Goal: Task Accomplishment & Management: Use online tool/utility

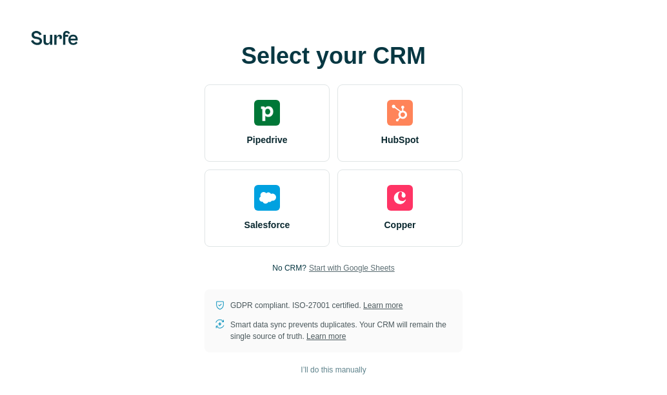
click at [353, 266] on span "Start with Google Sheets" at bounding box center [352, 268] width 86 height 12
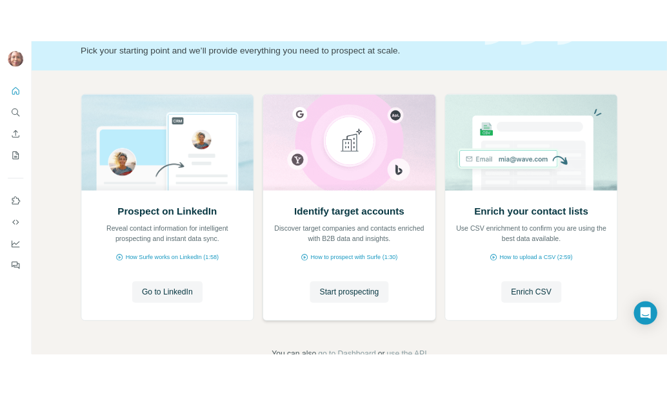
scroll to position [129, 0]
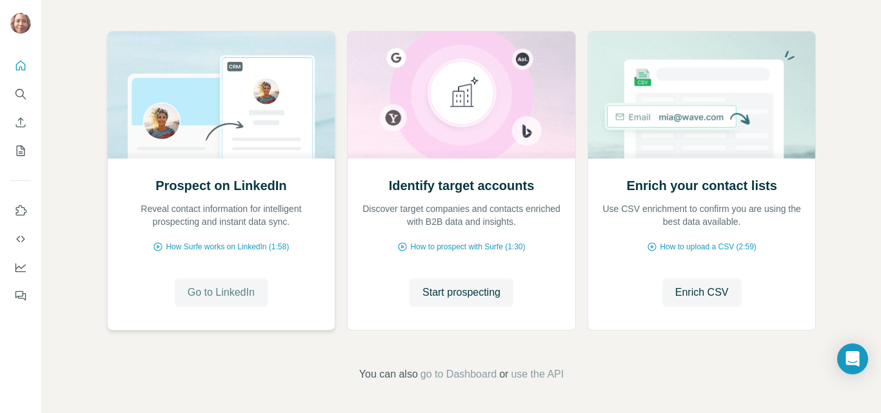
click at [221, 291] on span "Go to LinkedIn" at bounding box center [221, 292] width 67 height 15
click at [666, 189] on h2 "Enrich your contact lists" at bounding box center [701, 186] width 150 height 18
click at [655, 186] on h2 "Enrich your contact lists" at bounding box center [701, 186] width 150 height 18
click at [478, 292] on span "Start prospecting" at bounding box center [461, 292] width 78 height 15
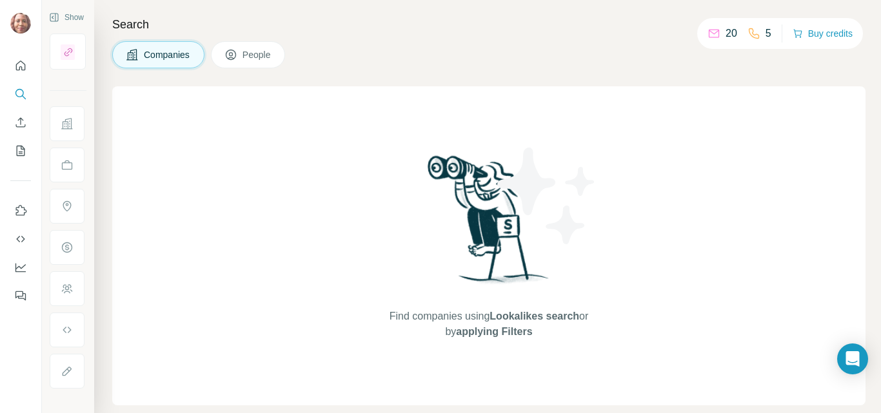
click at [184, 55] on span "Companies" at bounding box center [167, 54] width 47 height 13
click at [184, 56] on span "Companies" at bounding box center [167, 54] width 47 height 13
click at [253, 56] on span "People" at bounding box center [257, 54] width 30 height 13
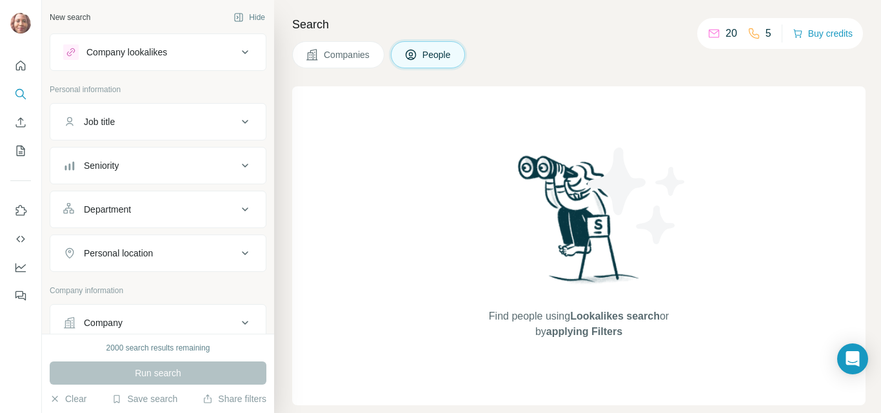
click at [344, 48] on button "Companies" at bounding box center [338, 54] width 92 height 27
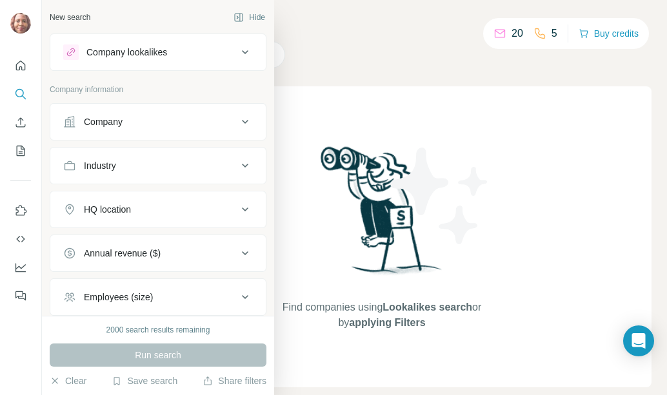
click at [237, 124] on icon at bounding box center [244, 121] width 15 height 15
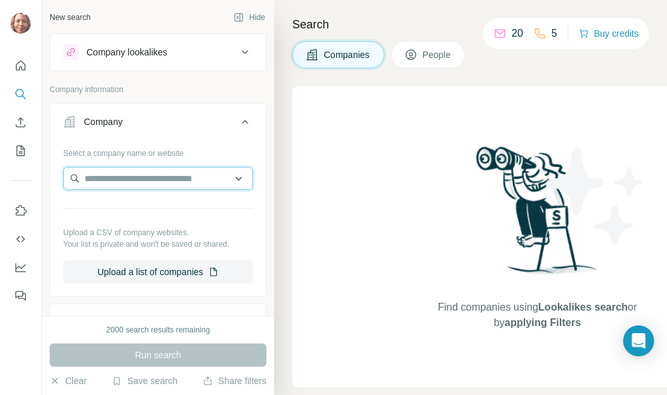
click at [202, 180] on input "text" at bounding box center [158, 178] width 190 height 23
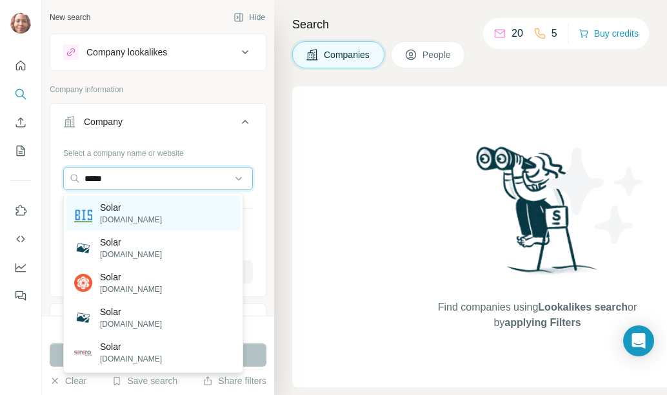
type input "*****"
click at [136, 216] on p "[DOMAIN_NAME]" at bounding box center [131, 220] width 62 height 12
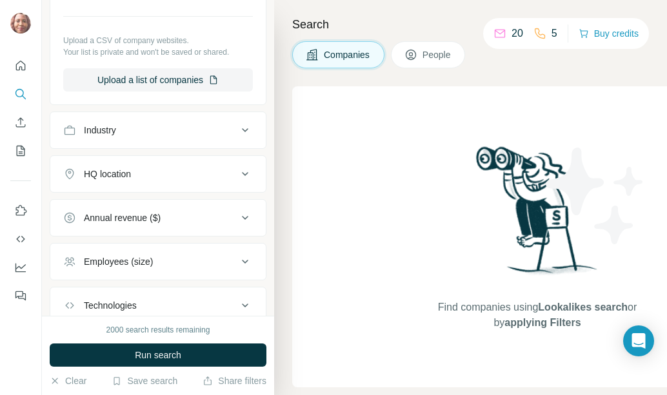
scroll to position [258, 0]
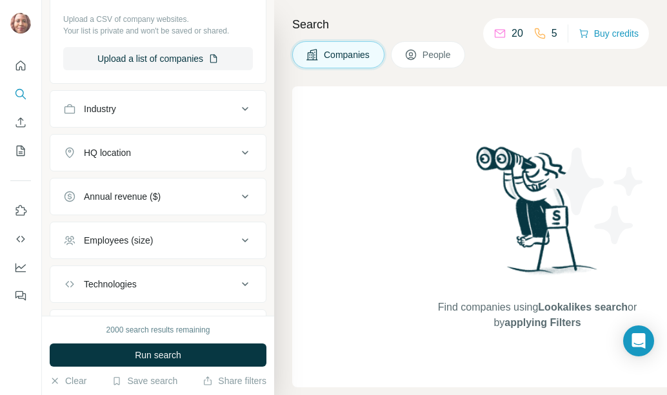
click at [237, 112] on icon at bounding box center [244, 108] width 15 height 15
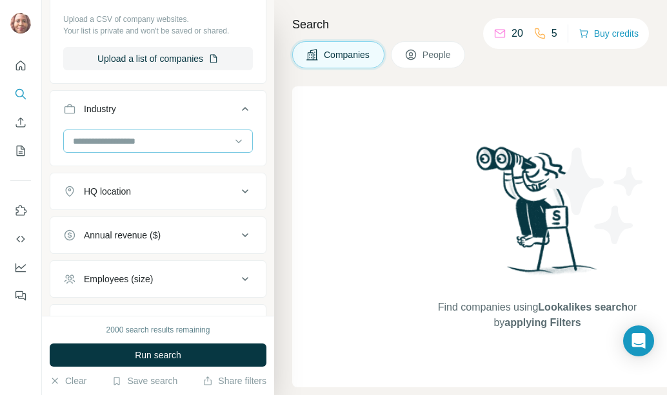
click at [217, 143] on input at bounding box center [151, 141] width 159 height 14
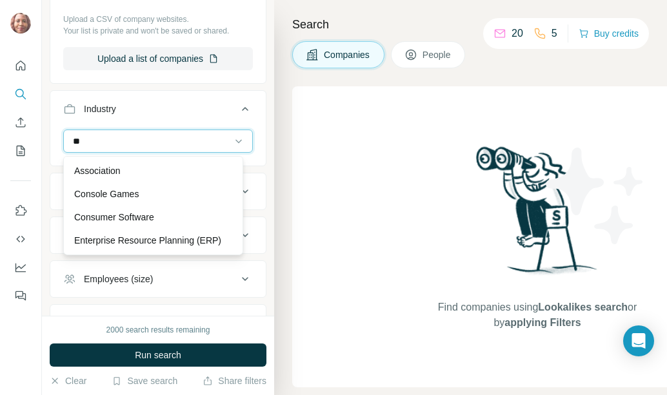
type input "*"
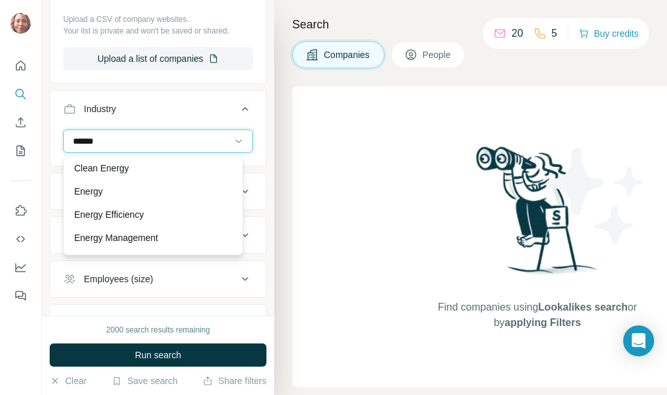
type input "******"
click at [231, 243] on div "Biomass Energy Clean Energy Energy Energy Efficiency Energy Management Energy S…" at bounding box center [153, 205] width 180 height 99
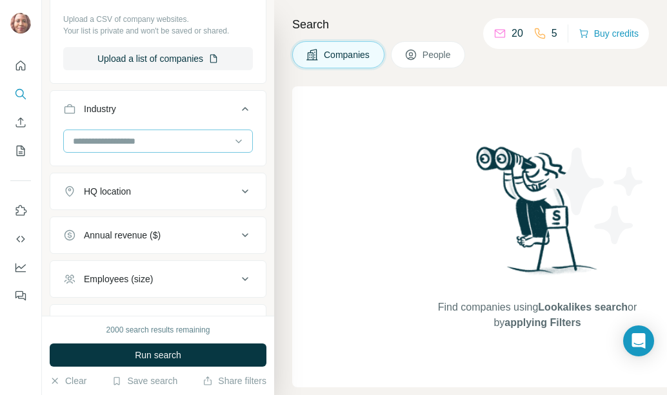
click at [212, 136] on input at bounding box center [151, 141] width 159 height 14
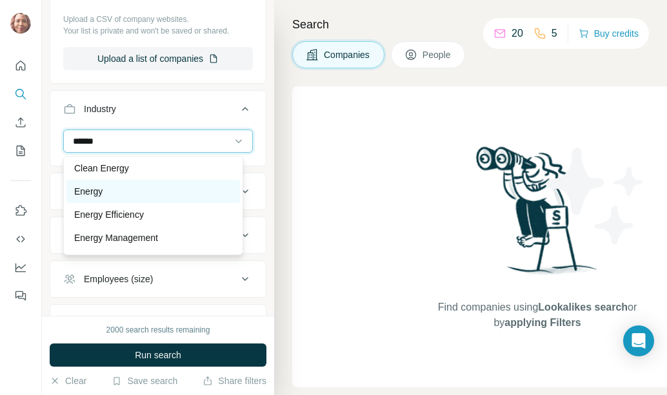
type input "******"
click at [102, 188] on p "Energy" at bounding box center [88, 191] width 28 height 13
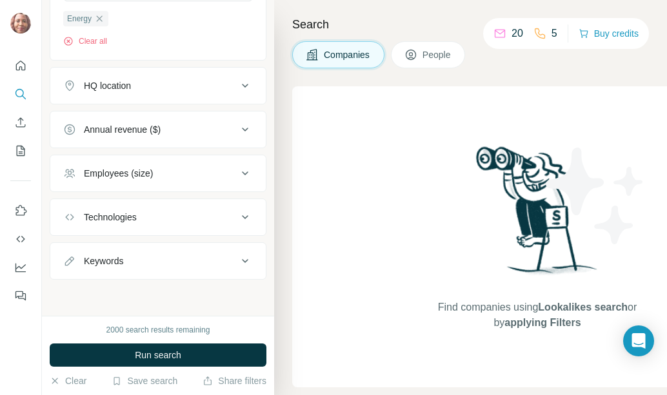
scroll to position [411, 0]
click at [237, 259] on icon at bounding box center [244, 260] width 15 height 15
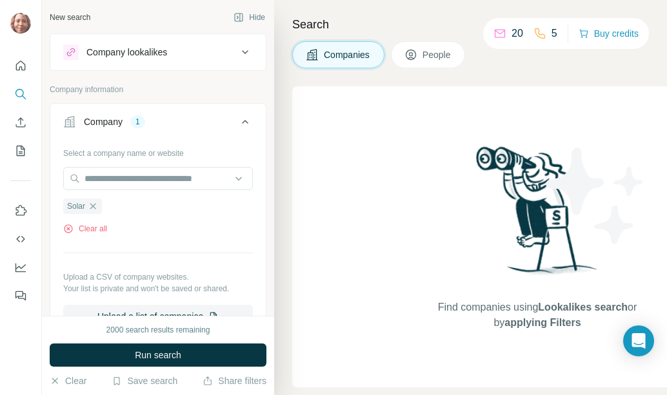
click at [433, 54] on span "People" at bounding box center [437, 54] width 30 height 13
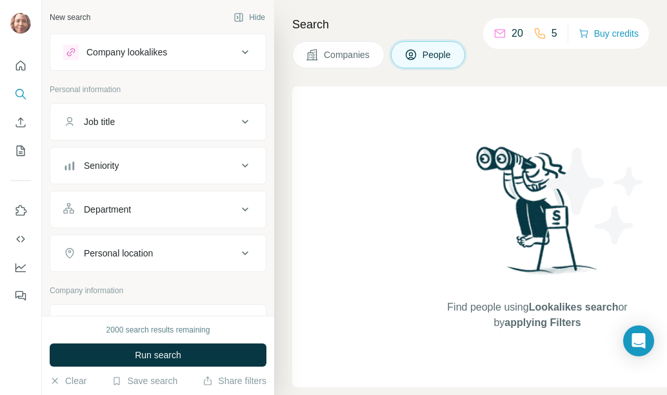
click at [237, 123] on icon at bounding box center [244, 121] width 15 height 15
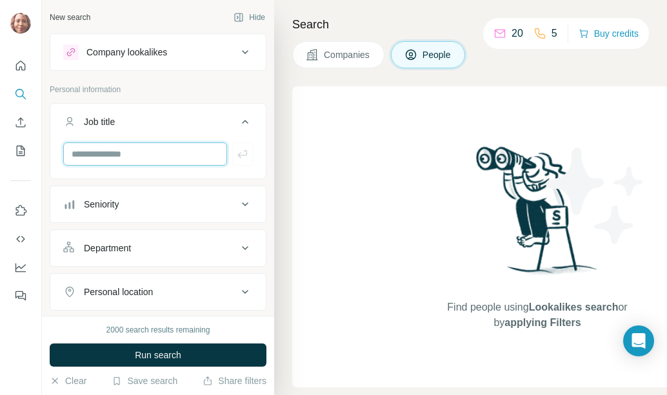
click at [215, 151] on input "text" at bounding box center [145, 154] width 164 height 23
type input "*******"
click at [183, 179] on div "Job title *******" at bounding box center [158, 141] width 217 height 76
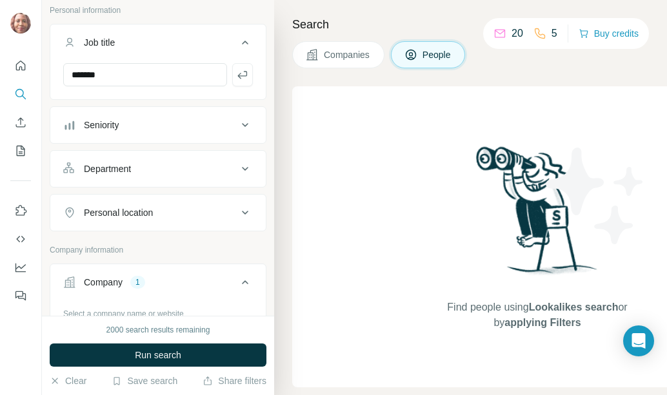
scroll to position [64, 0]
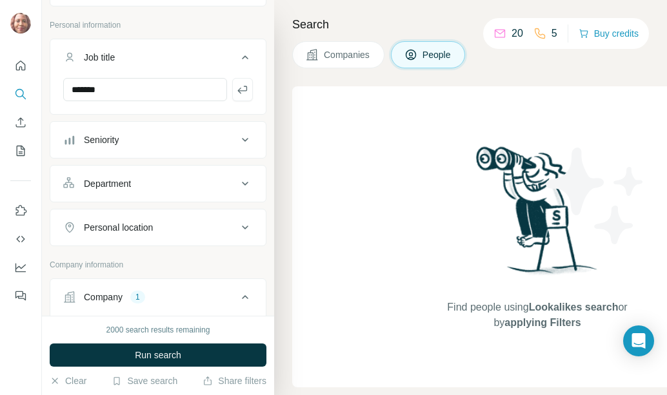
click at [237, 184] on icon at bounding box center [244, 183] width 15 height 15
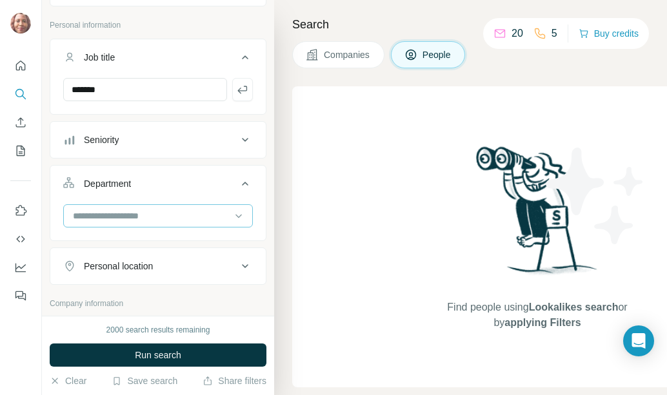
click at [193, 213] on input at bounding box center [151, 216] width 159 height 14
type input "*"
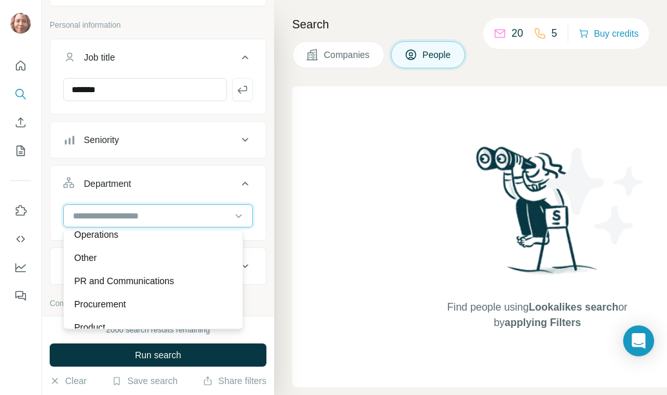
scroll to position [361, 0]
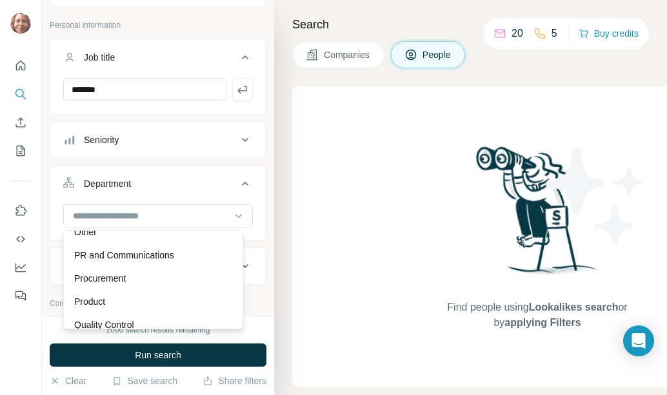
click at [116, 275] on p "Procurement" at bounding box center [100, 278] width 52 height 13
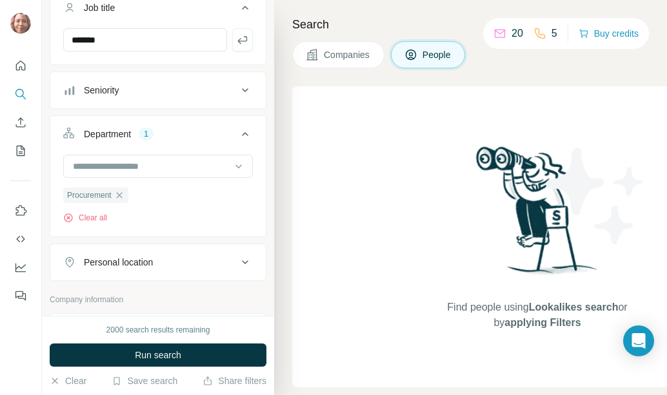
scroll to position [129, 0]
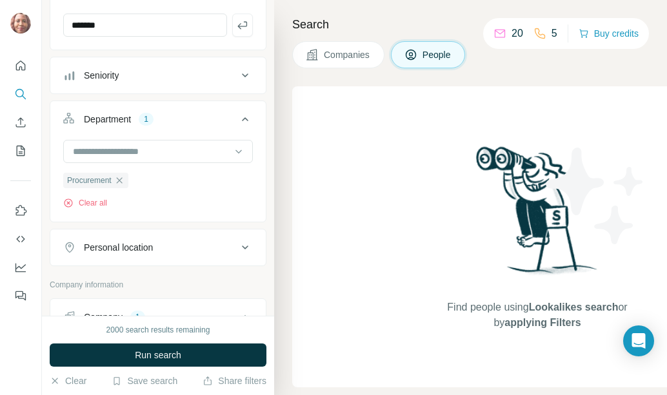
click at [237, 250] on icon at bounding box center [244, 247] width 15 height 15
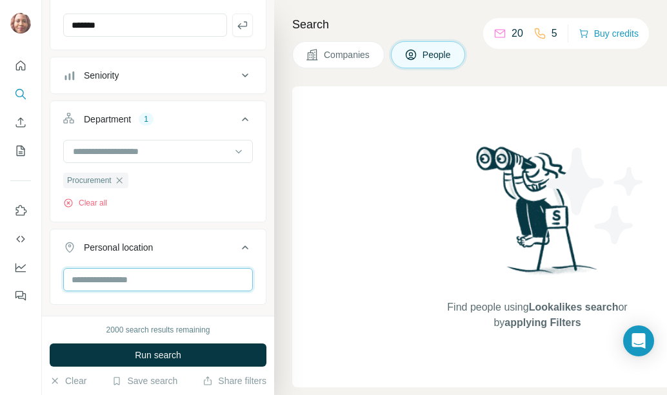
click at [197, 275] on input "text" at bounding box center [158, 279] width 190 height 23
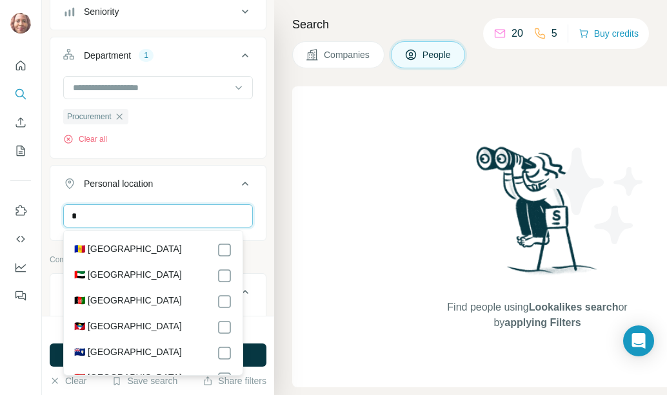
scroll to position [193, 0]
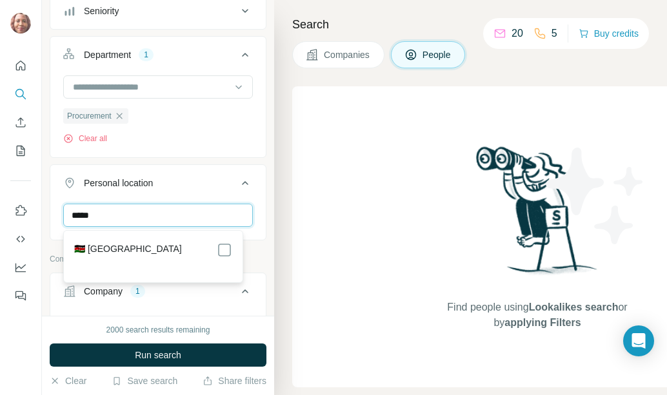
type input "*****"
click at [203, 258] on section "🇰🇪 [GEOGRAPHIC_DATA]" at bounding box center [149, 256] width 166 height 28
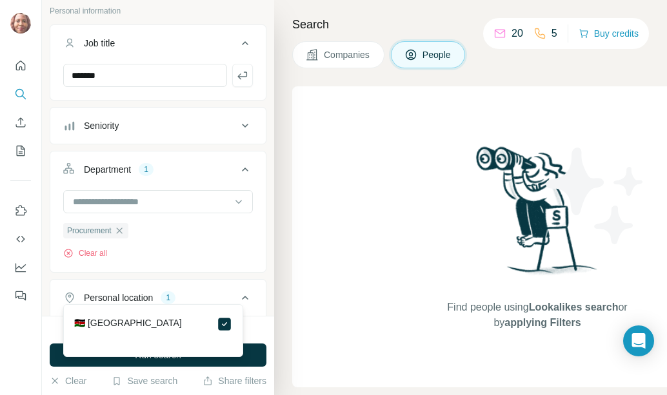
scroll to position [21, 0]
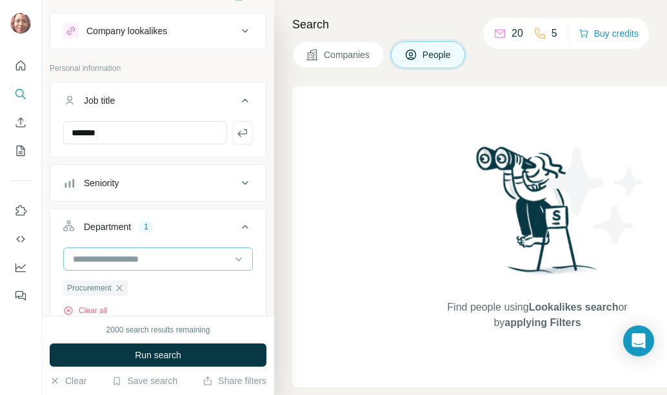
click at [221, 261] on input at bounding box center [151, 259] width 159 height 14
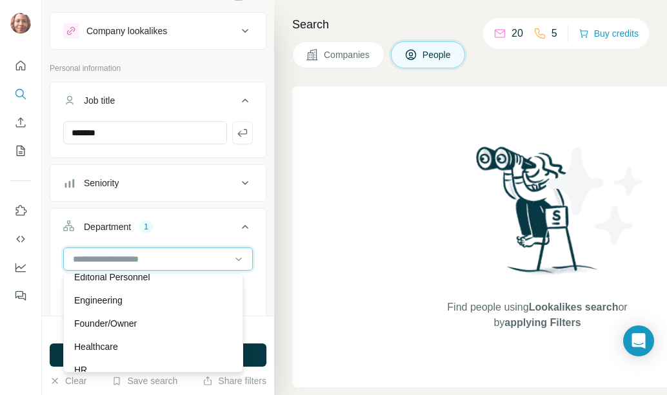
scroll to position [142, 0]
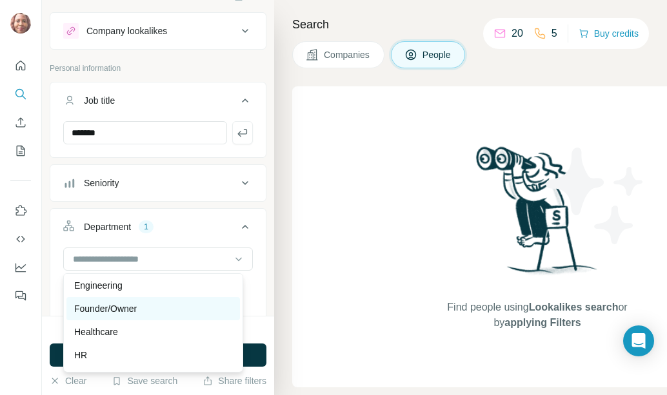
click at [125, 310] on p "Founder/Owner" at bounding box center [105, 308] width 63 height 13
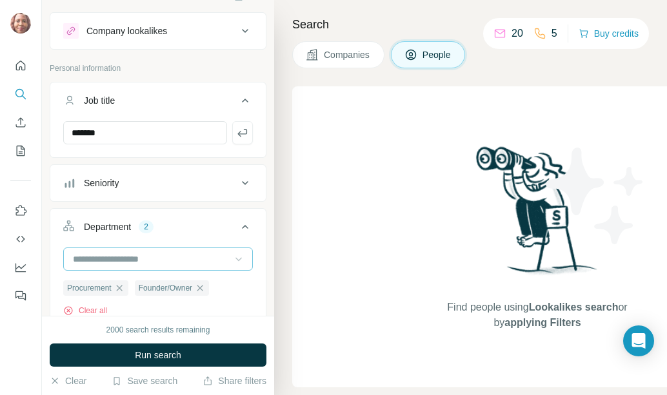
click at [232, 261] on icon at bounding box center [238, 259] width 13 height 13
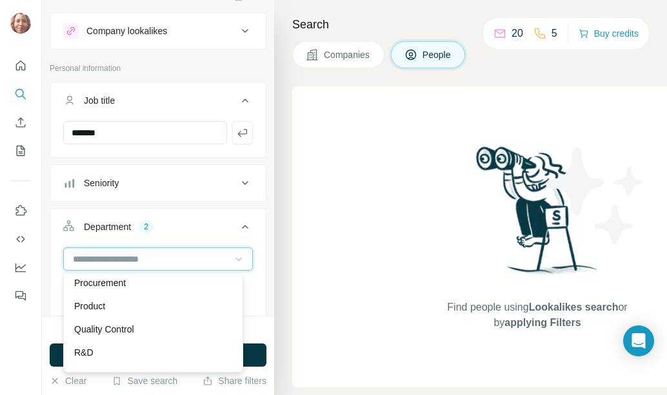
scroll to position [464, 0]
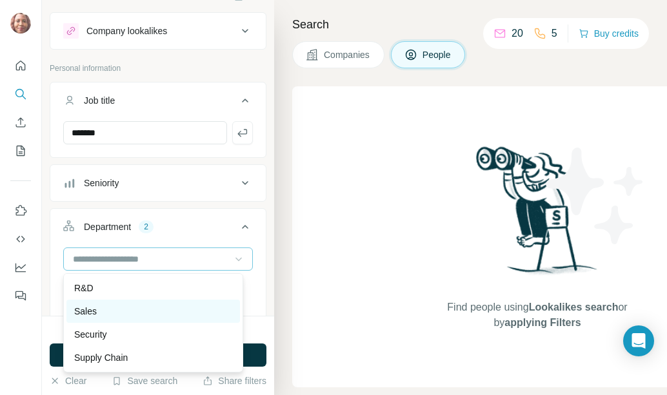
click at [135, 310] on div "Sales" at bounding box center [153, 311] width 158 height 13
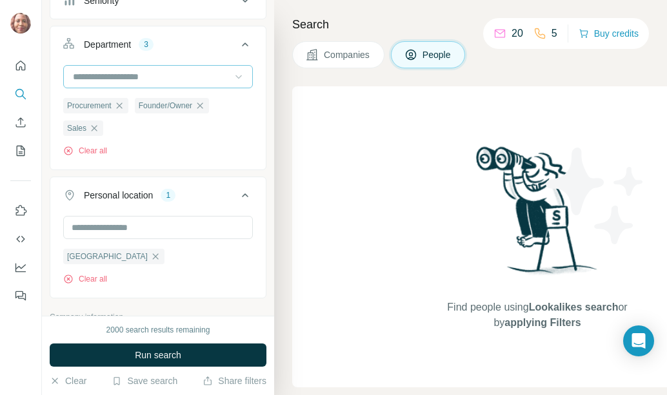
scroll to position [279, 0]
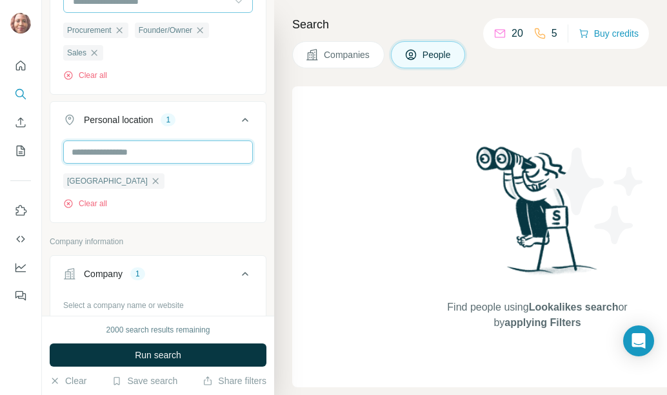
click at [201, 155] on input "text" at bounding box center [158, 152] width 190 height 23
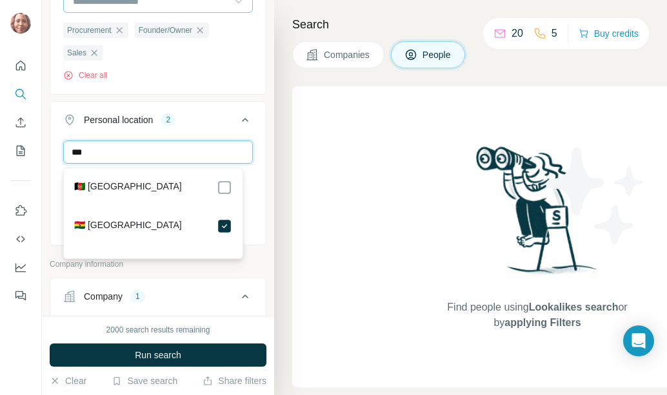
click at [123, 154] on input "***" at bounding box center [158, 152] width 190 height 23
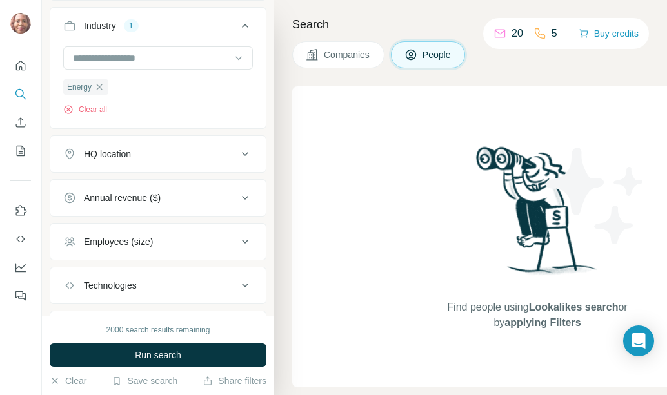
scroll to position [860, 0]
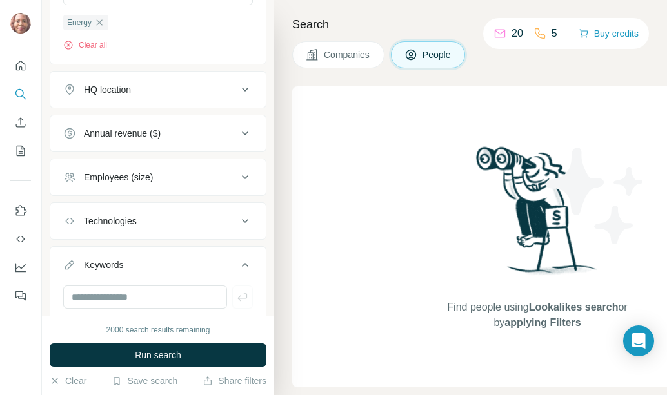
type input "*****"
click at [242, 88] on icon at bounding box center [245, 90] width 6 height 4
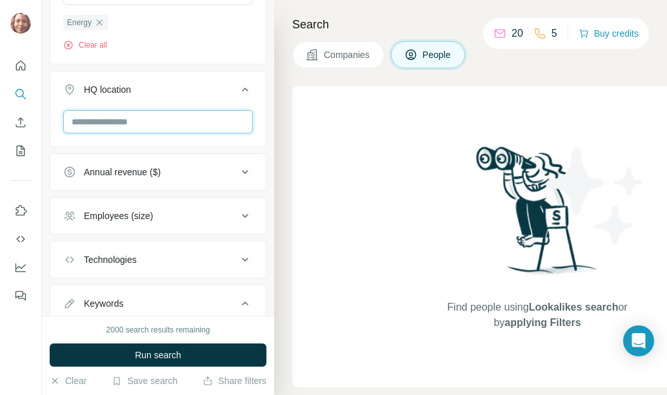
click at [177, 110] on input "text" at bounding box center [158, 121] width 190 height 23
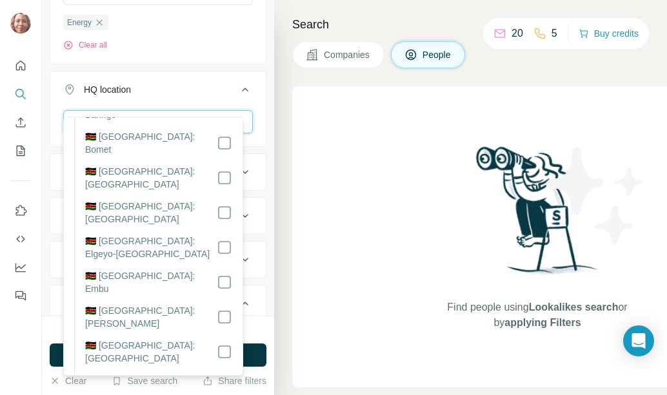
scroll to position [0, 0]
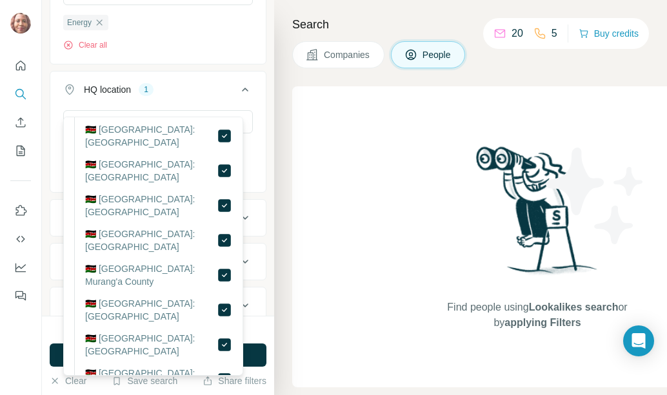
scroll to position [967, 0]
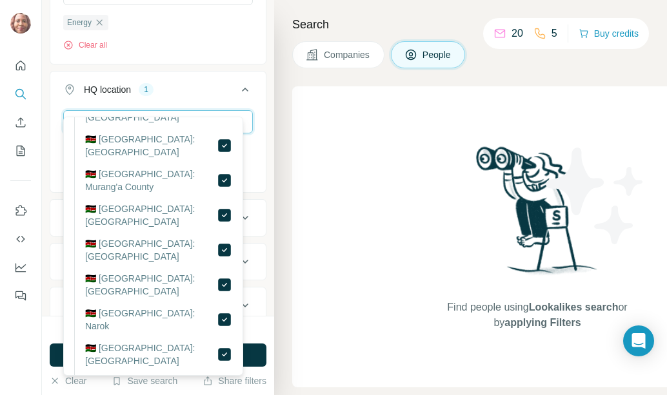
click at [186, 110] on input "****" at bounding box center [158, 121] width 190 height 23
type input "*****"
click at [53, 202] on button "Annual revenue ($)" at bounding box center [157, 217] width 215 height 31
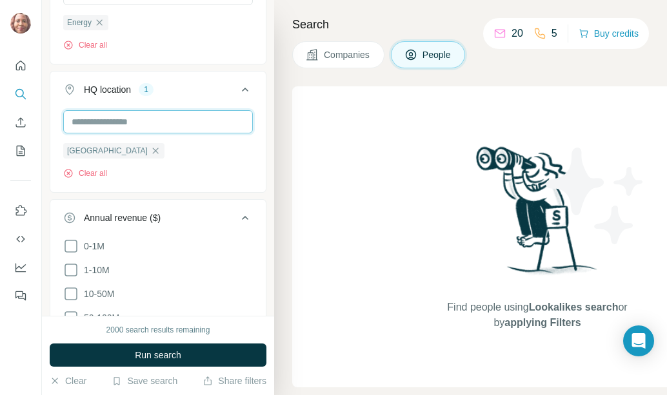
click at [164, 110] on input "text" at bounding box center [158, 121] width 190 height 23
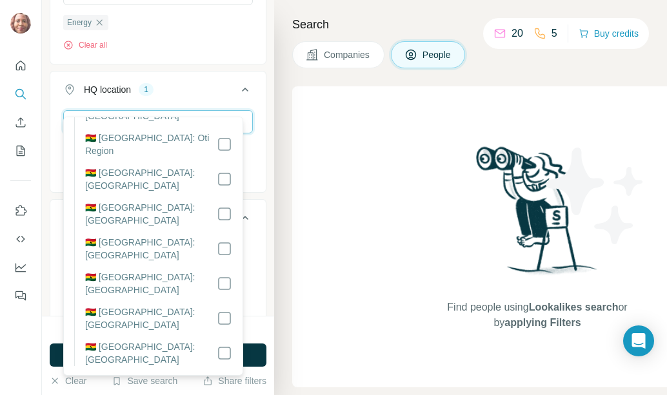
scroll to position [0, 0]
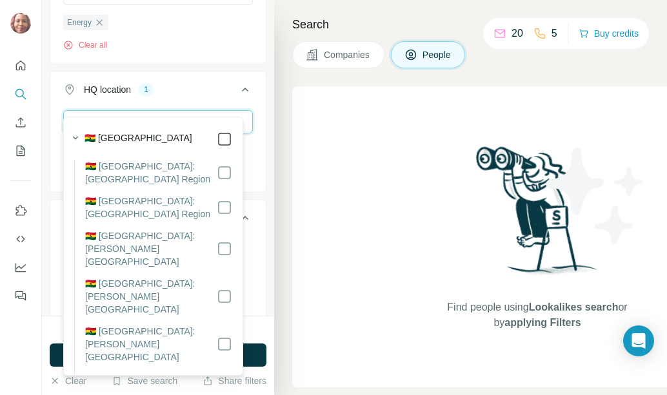
type input "*****"
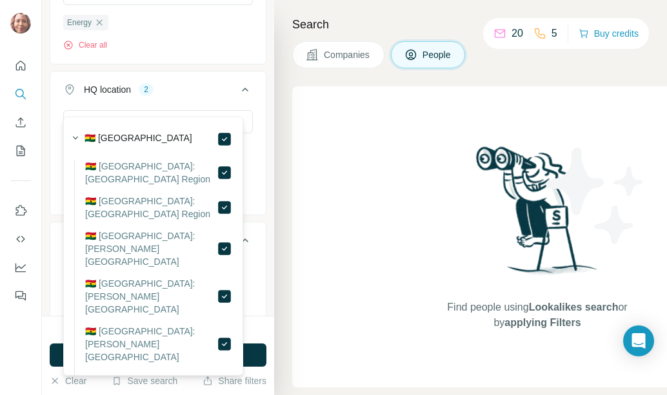
click at [251, 135] on div "***** [GEOGRAPHIC_DATA] [GEOGRAPHIC_DATA] Clear all" at bounding box center [157, 161] width 215 height 102
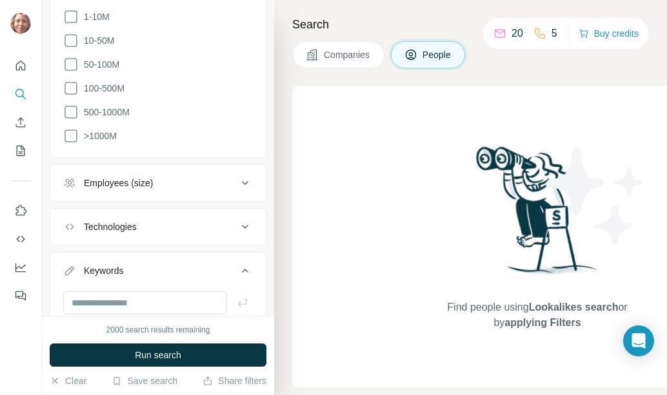
scroll to position [1138, 0]
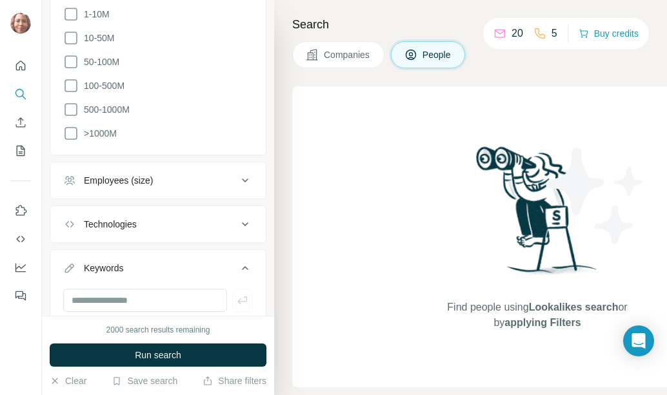
click at [237, 217] on icon at bounding box center [244, 224] width 15 height 15
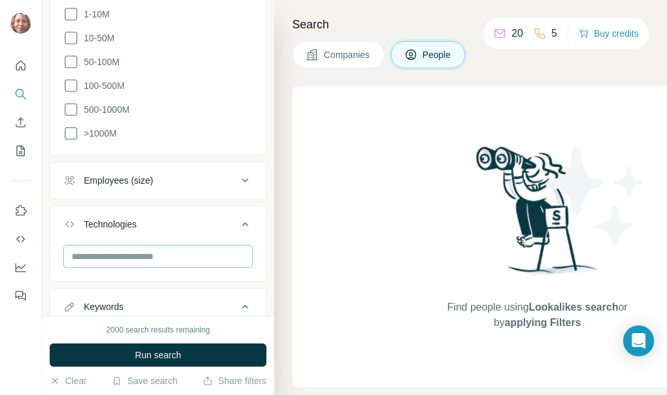
scroll to position [1177, 0]
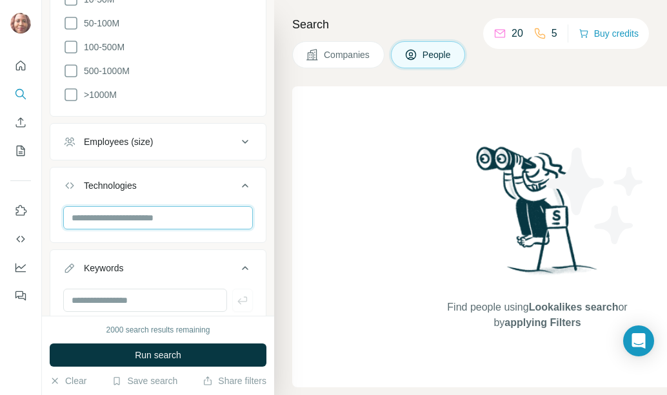
click at [198, 206] on input "text" at bounding box center [158, 217] width 190 height 23
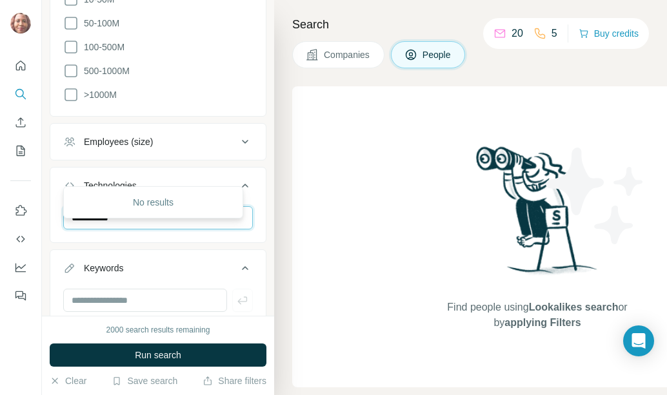
click at [165, 206] on input "**********" at bounding box center [158, 217] width 190 height 23
type input "*"
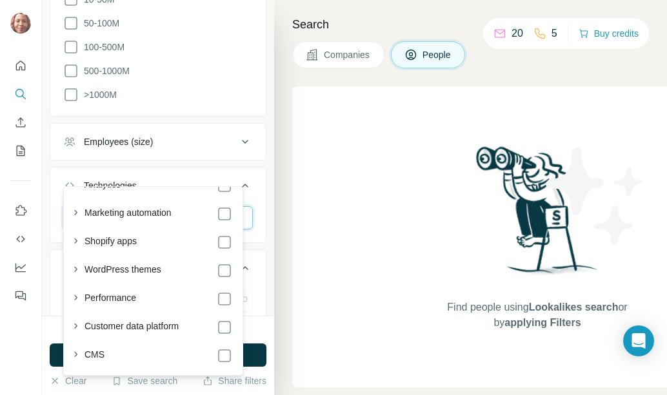
scroll to position [0, 0]
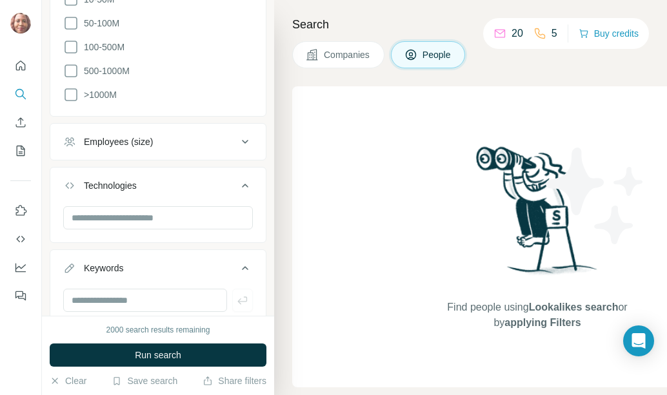
click at [262, 221] on div "New search Hide Company lookalikes Personal information Job title ******* Senio…" at bounding box center [158, 158] width 232 height 316
click at [206, 289] on input "text" at bounding box center [145, 300] width 164 height 23
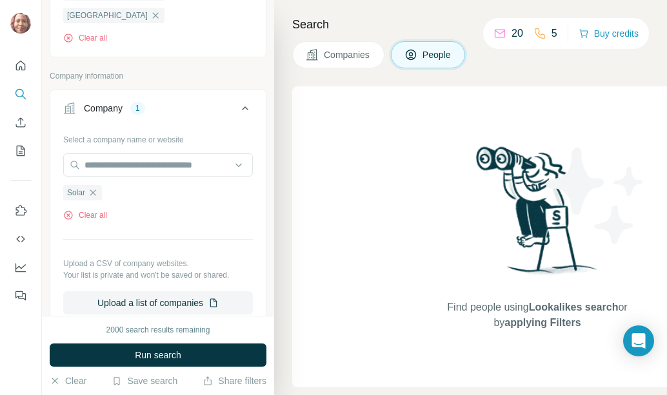
scroll to position [403, 0]
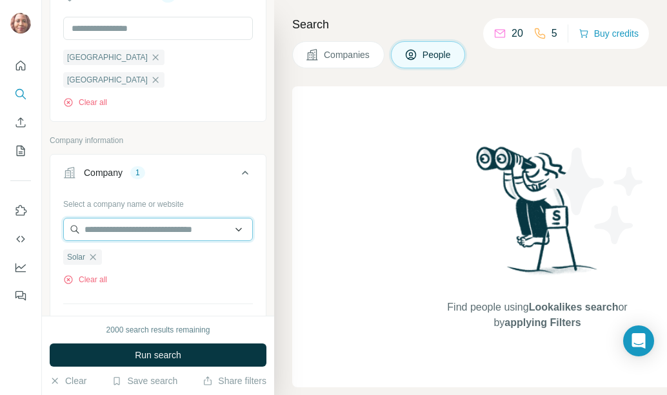
click at [180, 218] on input "text" at bounding box center [158, 229] width 190 height 23
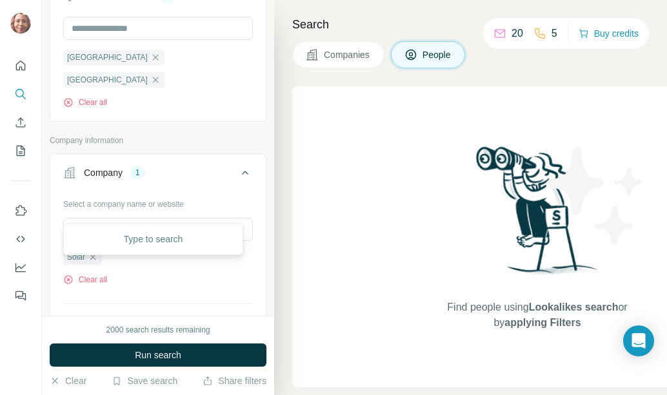
click at [198, 166] on div "Company 1" at bounding box center [150, 172] width 174 height 13
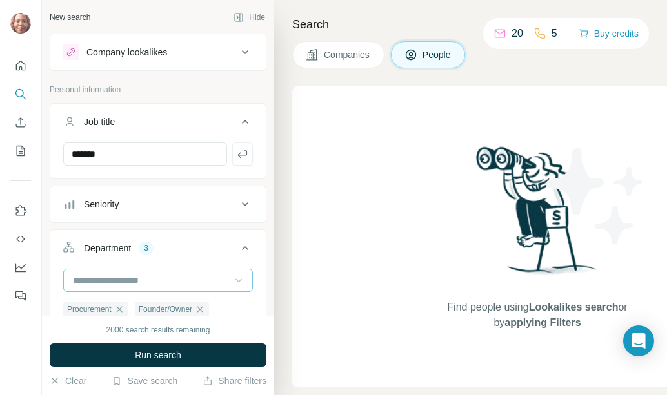
scroll to position [64, 0]
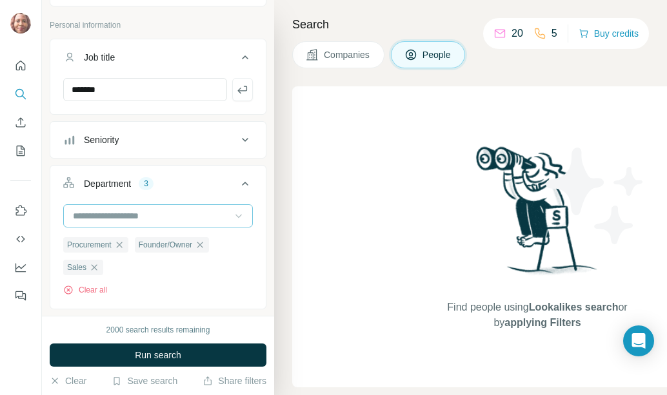
click at [237, 137] on icon at bounding box center [244, 139] width 15 height 15
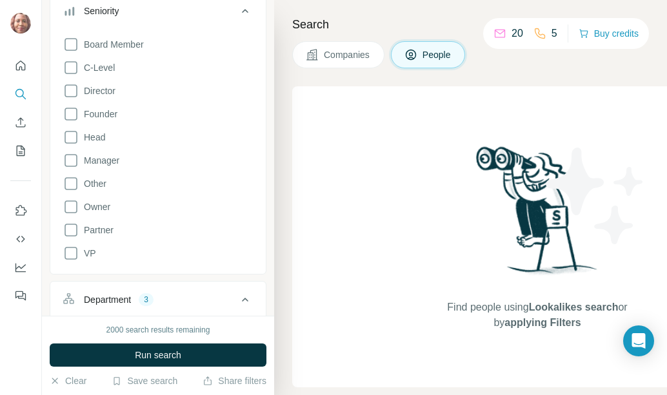
scroll to position [258, 0]
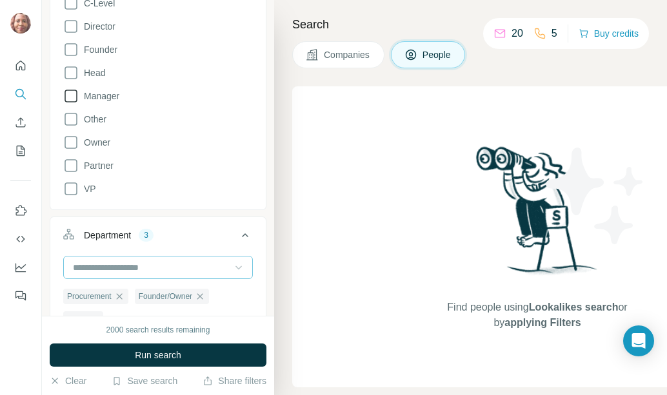
click at [72, 94] on icon at bounding box center [70, 95] width 15 height 15
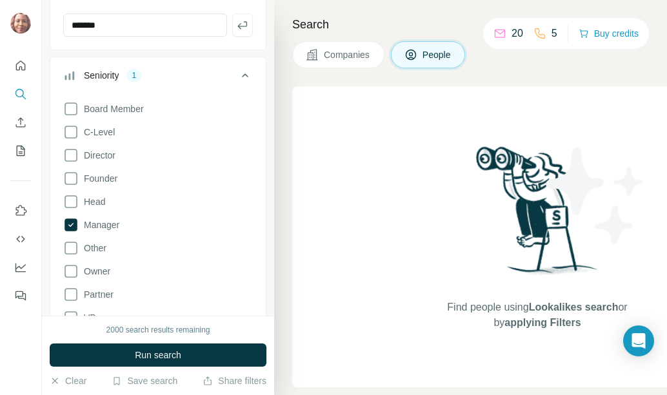
scroll to position [193, 0]
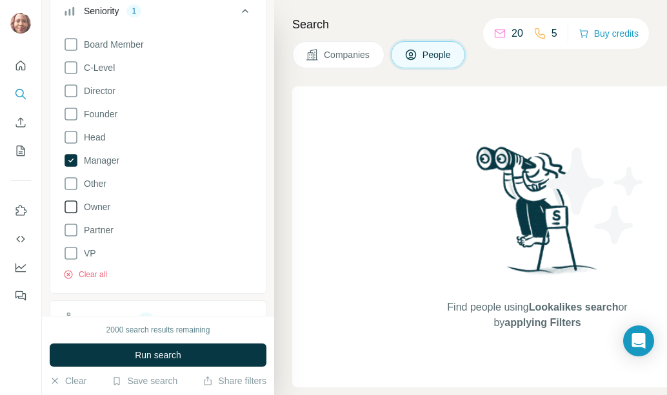
click at [71, 204] on icon at bounding box center [70, 206] width 15 height 15
click at [71, 112] on icon at bounding box center [70, 113] width 15 height 15
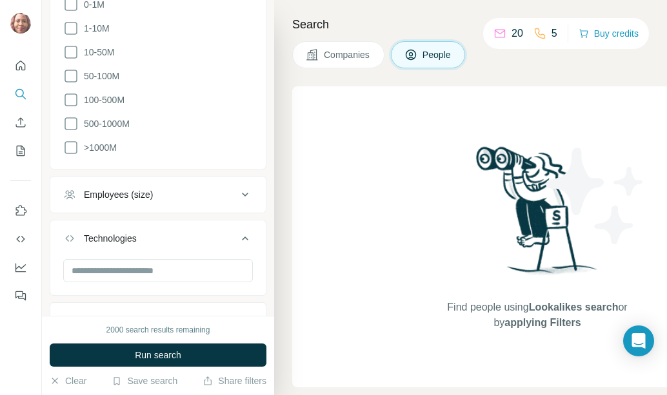
scroll to position [1239, 0]
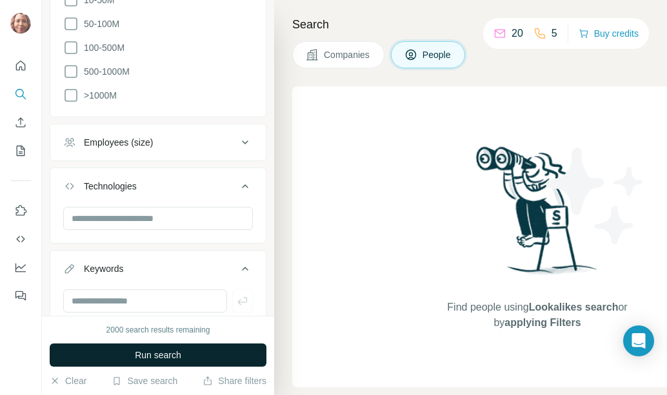
click at [156, 356] on span "Run search" at bounding box center [158, 355] width 46 height 13
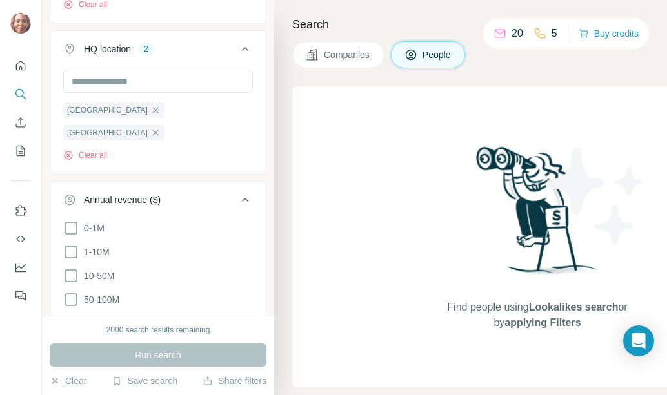
scroll to position [687, 0]
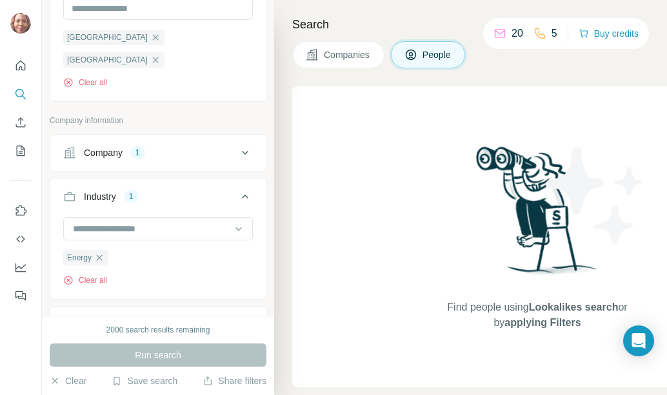
click at [362, 53] on span "Companies" at bounding box center [347, 54] width 47 height 13
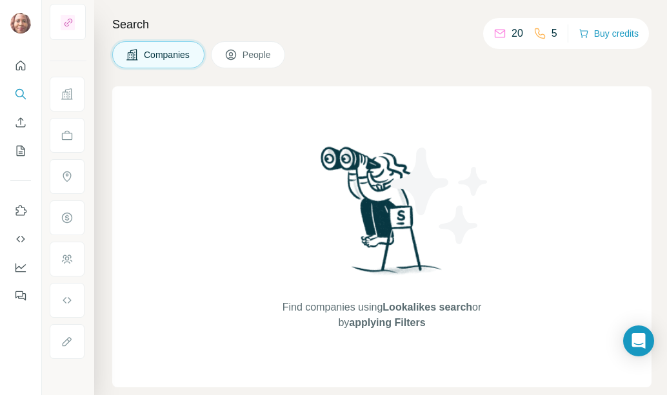
scroll to position [0, 0]
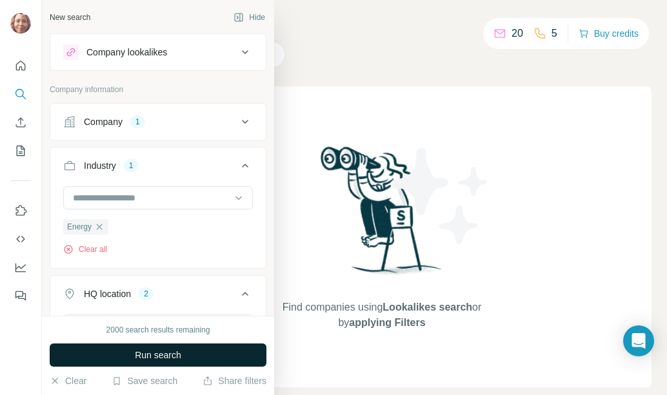
click at [126, 350] on button "Run search" at bounding box center [158, 355] width 217 height 23
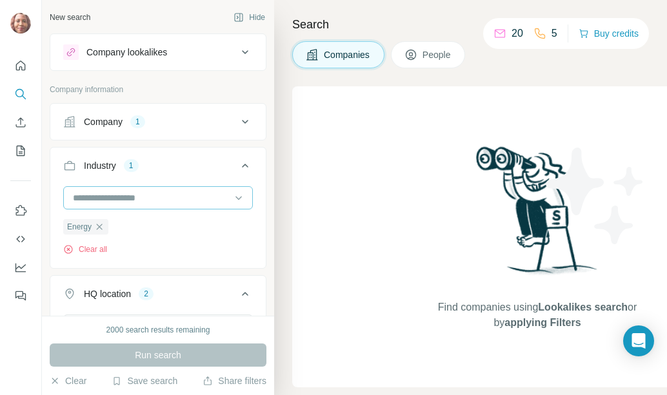
click at [178, 198] on input at bounding box center [151, 198] width 159 height 14
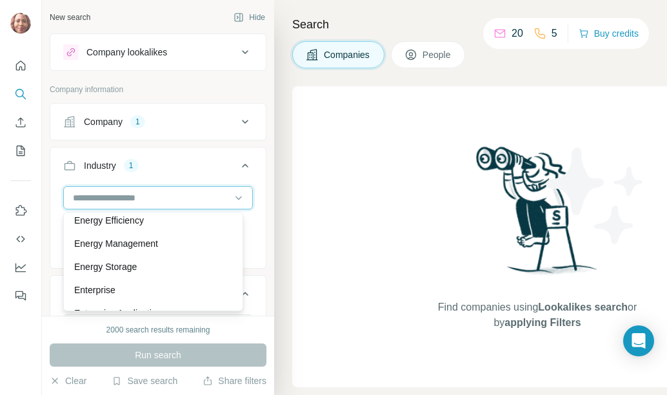
scroll to position [4514, 0]
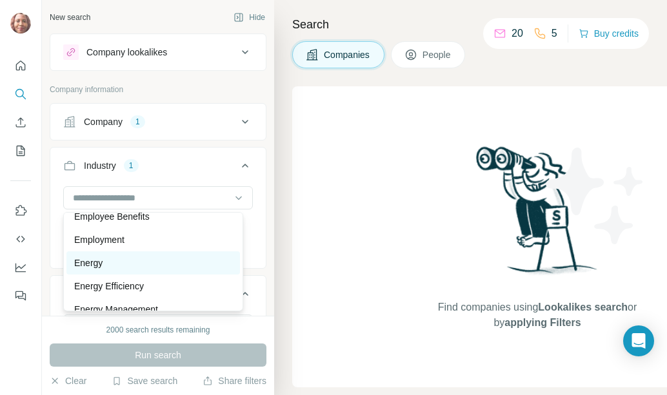
click at [132, 270] on div "Energy" at bounding box center [153, 263] width 158 height 13
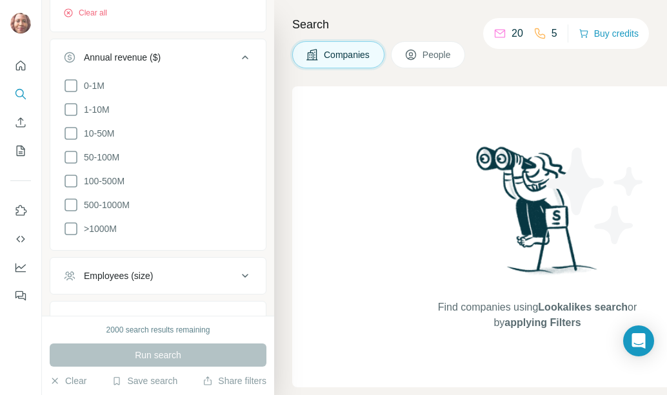
scroll to position [387, 0]
click at [69, 150] on icon at bounding box center [70, 157] width 15 height 15
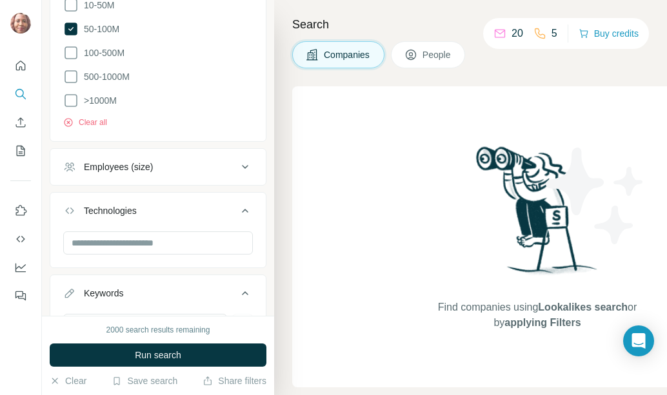
scroll to position [561, 0]
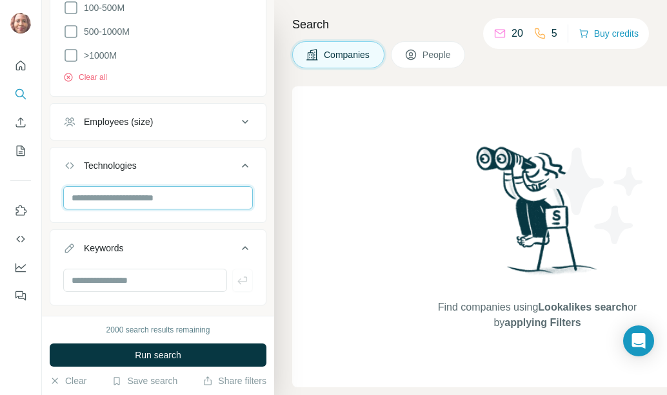
click at [163, 186] on input "text" at bounding box center [158, 197] width 190 height 23
click at [198, 114] on div "Employees (size)" at bounding box center [158, 121] width 217 height 37
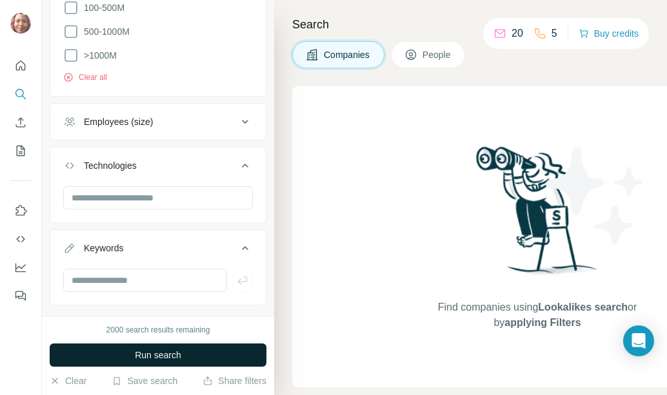
click at [149, 355] on span "Run search" at bounding box center [158, 355] width 46 height 13
